Goal: Understand process/instructions: Learn how to perform a task or action

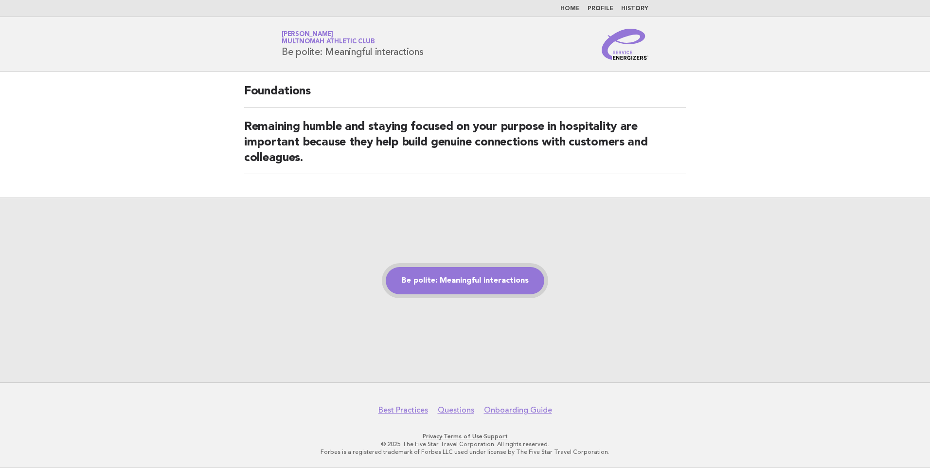
click at [466, 282] on link "Be polite: Meaningful interactions" at bounding box center [465, 280] width 159 height 27
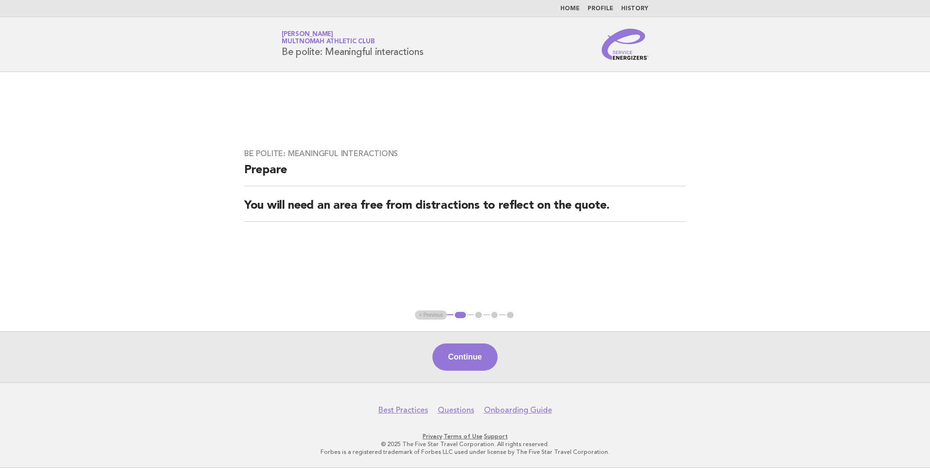
click at [472, 353] on button "Continue" at bounding box center [465, 357] width 65 height 27
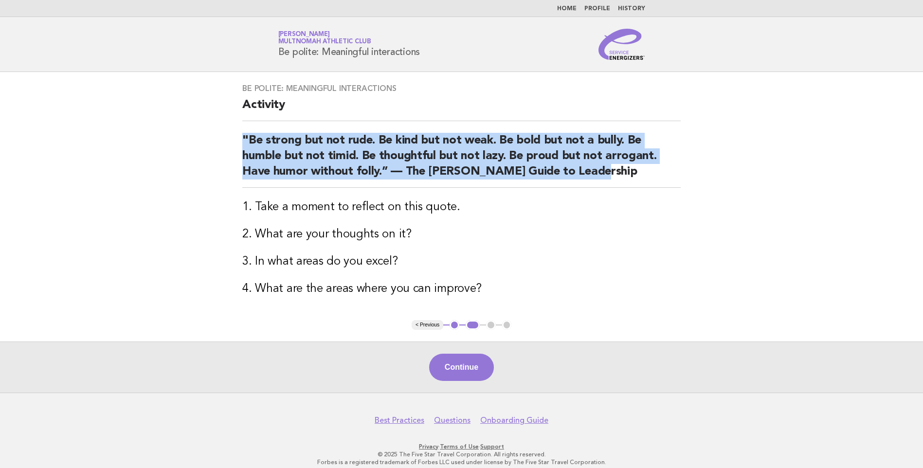
drag, startPoint x: 592, startPoint y: 172, endPoint x: 233, endPoint y: 136, distance: 360.5
click at [233, 136] on div "Be polite: Meaningful interactions Activity "Be strong but not rude. Be kind bu…" at bounding box center [462, 196] width 462 height 248
drag, startPoint x: 233, startPoint y: 136, endPoint x: 320, endPoint y: 149, distance: 88.0
copy h2 ""Be strong but not rude. Be kind but not weak. Be bold but not a bully. Be humb…"
click at [475, 367] on button "Continue" at bounding box center [461, 367] width 65 height 27
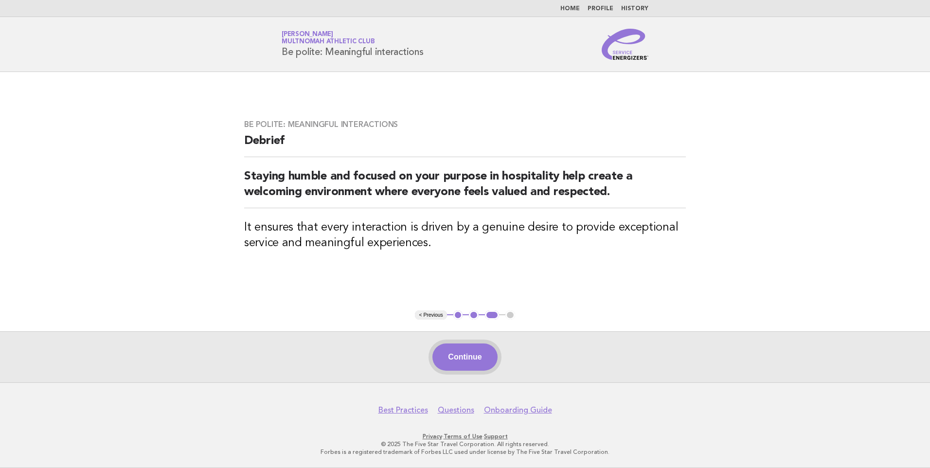
click at [459, 358] on button "Continue" at bounding box center [465, 357] width 65 height 27
